Goal: Task Accomplishment & Management: Use online tool/utility

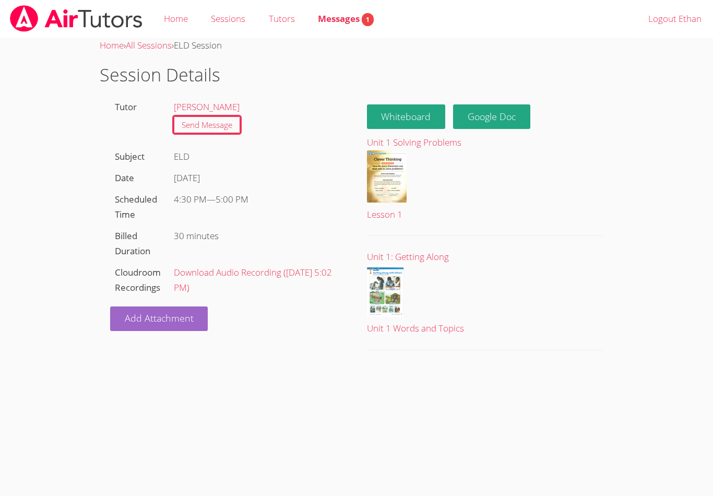
click at [403, 119] on button "Whiteboard" at bounding box center [406, 116] width 79 height 25
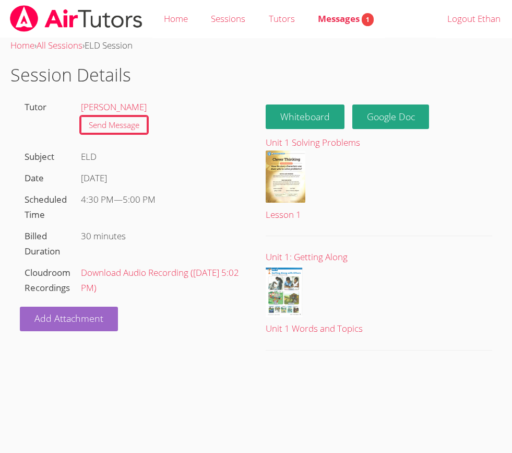
click at [224, 30] on link "Sessions" at bounding box center [227, 19] width 57 height 38
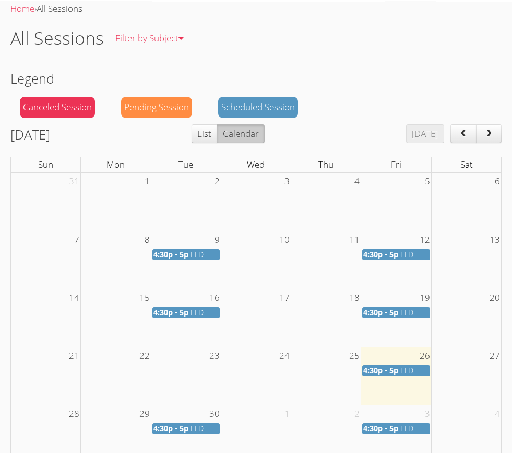
scroll to position [41, 0]
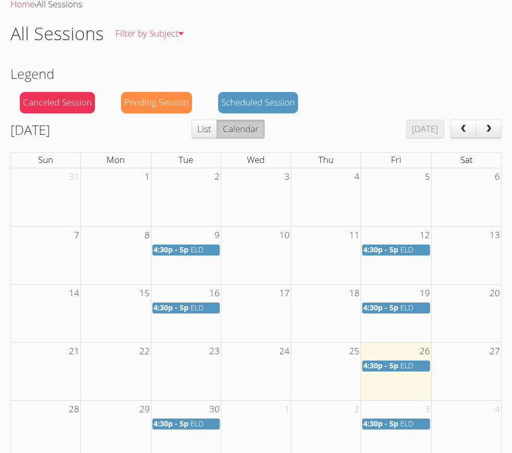
click at [389, 361] on span "4:30p - 5p" at bounding box center [380, 366] width 35 height 10
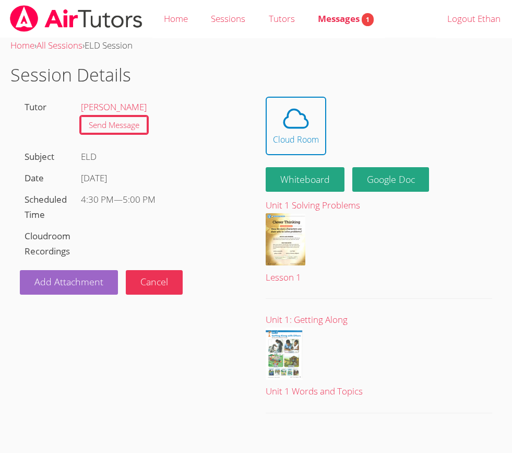
click at [315, 180] on button "Whiteboard" at bounding box center [305, 179] width 79 height 25
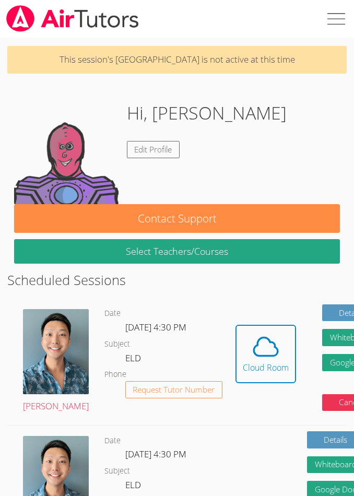
click at [295, 146] on div "Hi, Ethan Edit Profile" at bounding box center [177, 152] width 326 height 104
click at [251, 358] on icon at bounding box center [265, 346] width 29 height 29
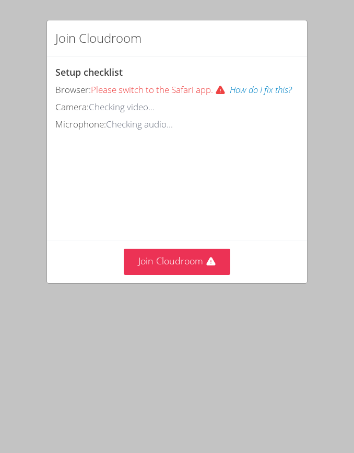
click at [206, 262] on icon at bounding box center [211, 261] width 10 height 10
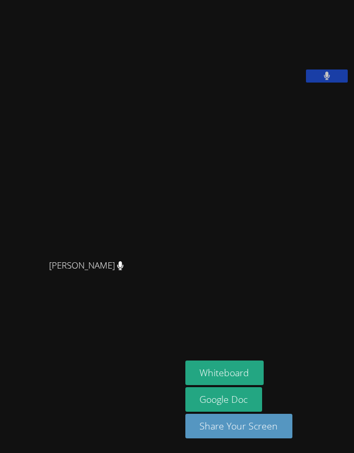
click at [293, 187] on aside "Ethan Wu Whiteboard Google Doc Share Your Screen" at bounding box center [267, 226] width 173 height 453
click at [48, 122] on div "Alan Zhang Alan Zhang" at bounding box center [90, 226] width 173 height 444
click at [312, 195] on aside "Ethan Wu Whiteboard Google Doc Share Your Screen" at bounding box center [267, 226] width 173 height 453
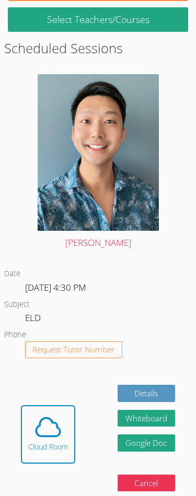
scroll to position [254, 0]
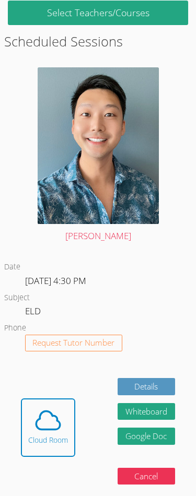
click at [52, 422] on icon at bounding box center [49, 420] width 24 height 18
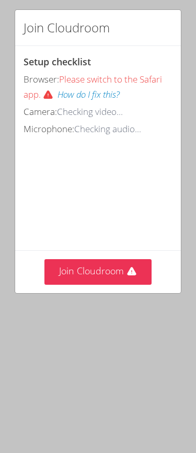
click at [130, 266] on icon at bounding box center [131, 271] width 10 height 10
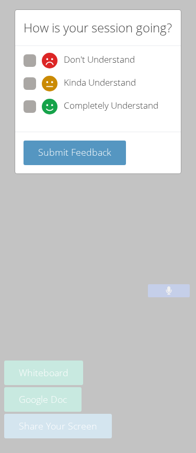
click at [25, 91] on label "Kinda Understand" at bounding box center [80, 84] width 112 height 14
click at [42, 86] on input "Kinda Understand" at bounding box center [46, 81] width 9 height 9
radio input "true"
click at [42, 114] on span at bounding box center [42, 114] width 0 height 0
click at [42, 109] on input "Completely Understand" at bounding box center [46, 104] width 9 height 9
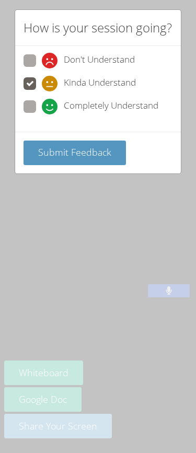
radio input "true"
click at [62, 158] on span "Submit Feedback" at bounding box center [74, 152] width 73 height 13
